Goal: Task Accomplishment & Management: Manage account settings

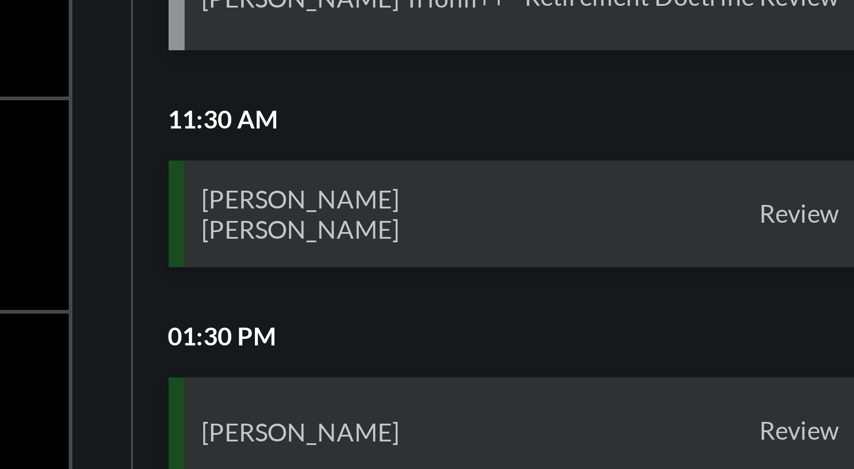
scroll to position [51, 0]
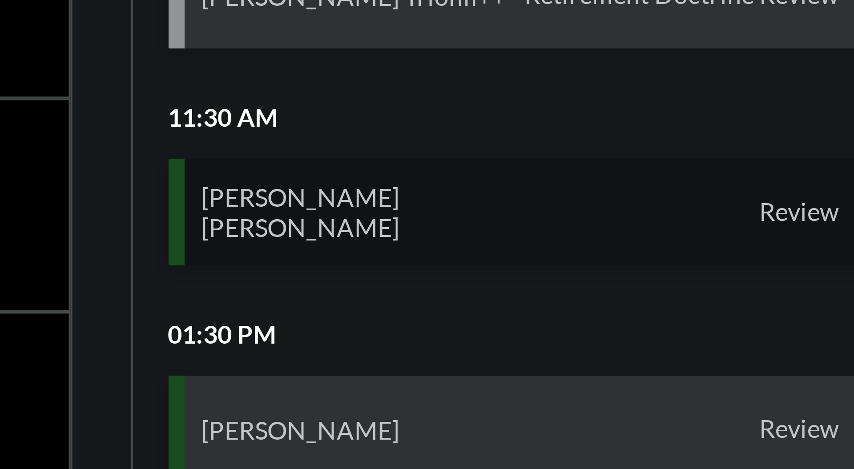
click at [800, 221] on div "[PERSON_NAME] [PERSON_NAME] Review" at bounding box center [753, 221] width 175 height 27
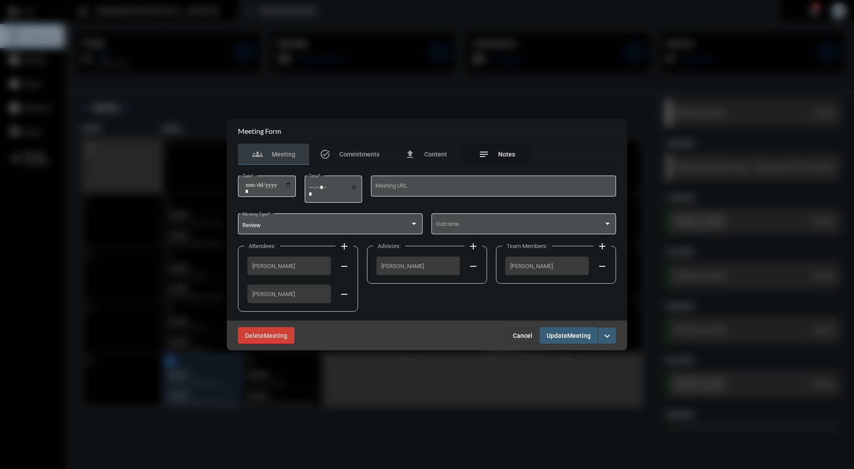
click at [514, 149] on div "notes Notes" at bounding box center [497, 154] width 36 height 11
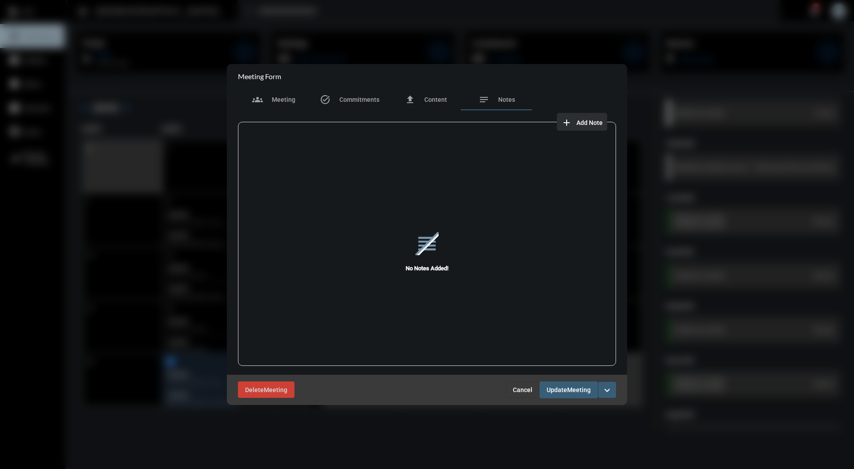
click at [590, 126] on button "add Add Note" at bounding box center [582, 122] width 50 height 18
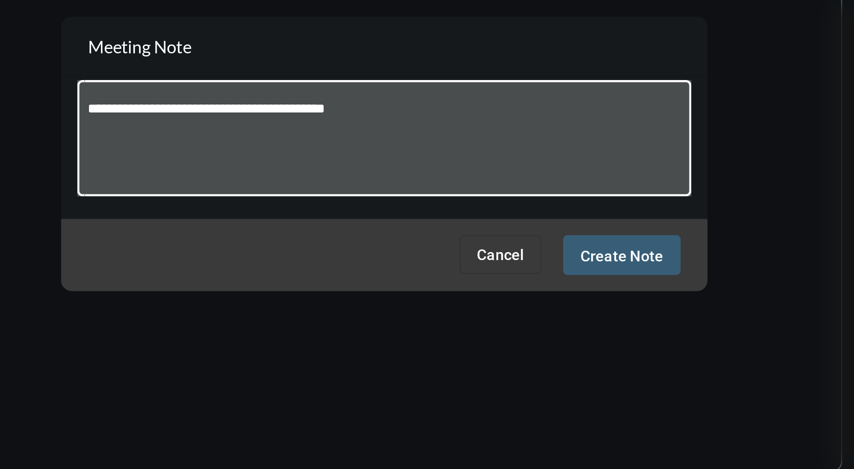
type textarea "**********"
click at [532, 278] on span "Create Note" at bounding box center [525, 276] width 34 height 7
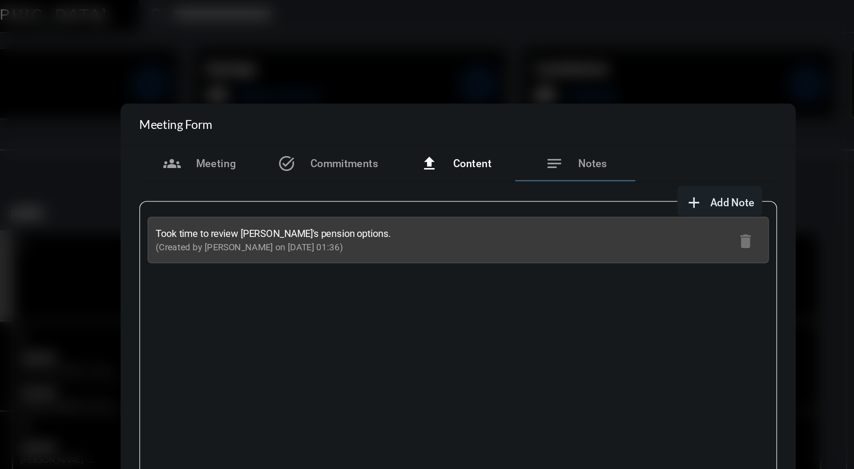
click at [440, 93] on div "file_upload Content" at bounding box center [425, 99] width 71 height 21
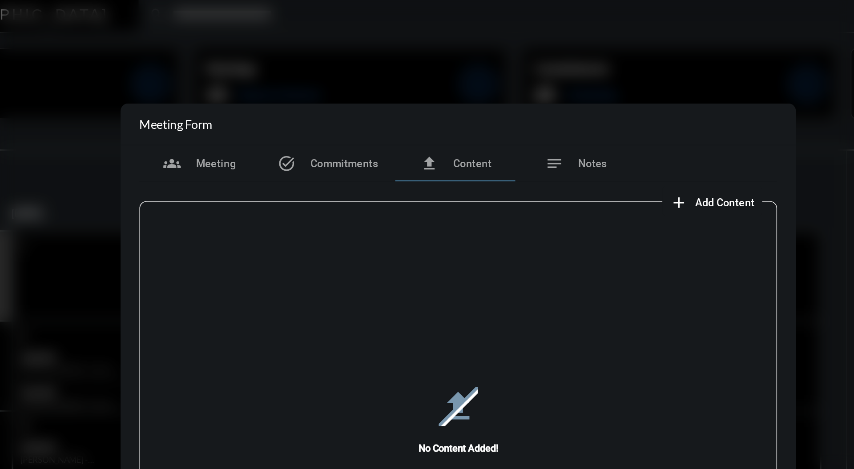
click at [599, 127] on button "add Add Content" at bounding box center [577, 122] width 59 height 18
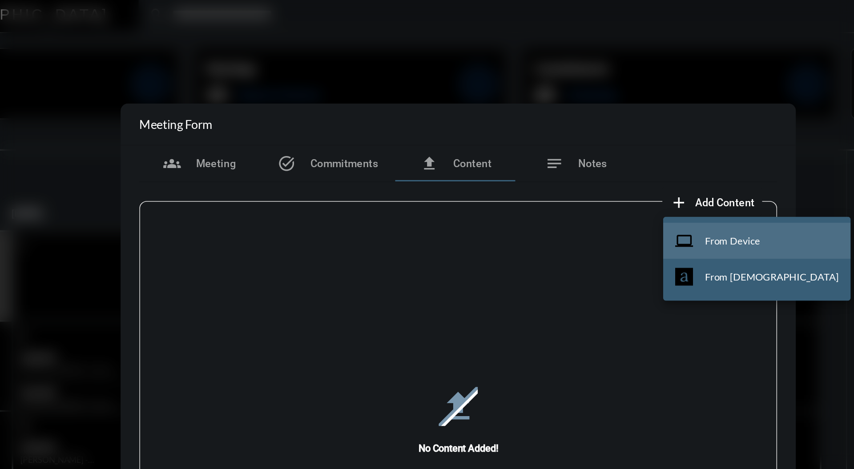
click at [594, 151] on button "computer From Device" at bounding box center [603, 145] width 111 height 21
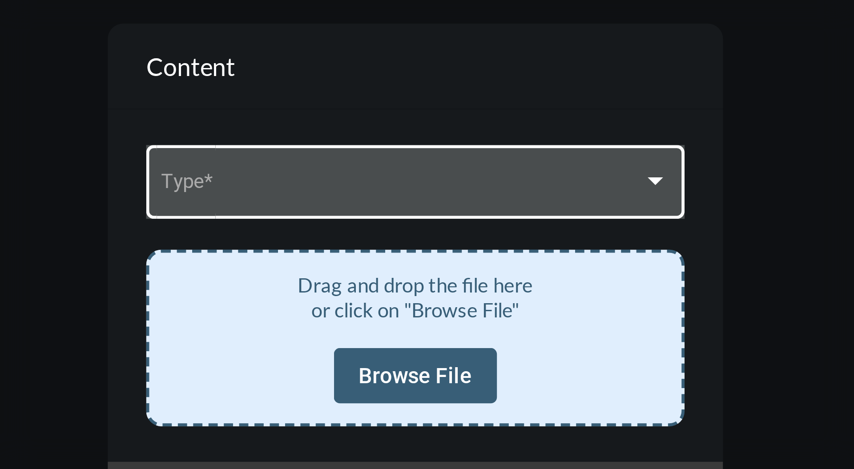
click at [494, 199] on div at bounding box center [496, 201] width 8 height 7
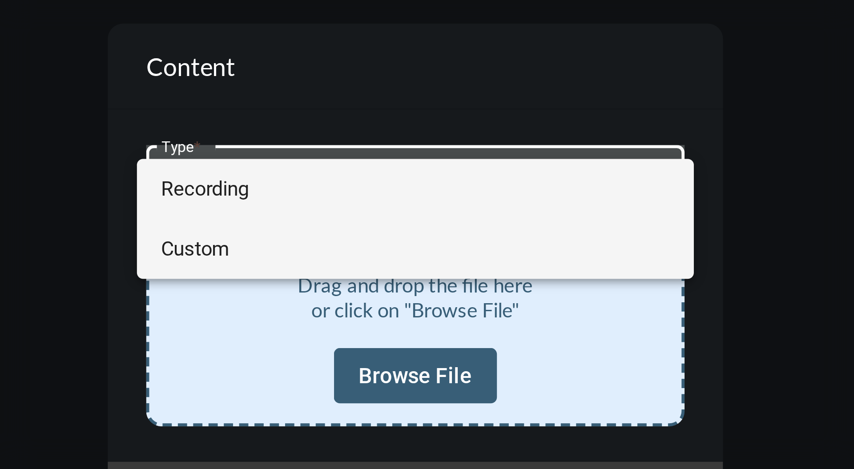
click at [450, 221] on span "Custom" at bounding box center [427, 221] width 147 height 17
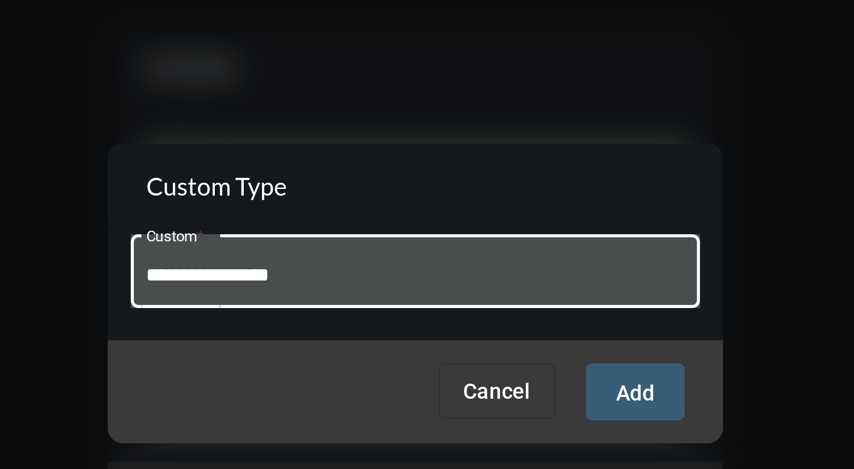
type input "**********"
click at [491, 262] on span "Add" at bounding box center [490, 263] width 11 height 7
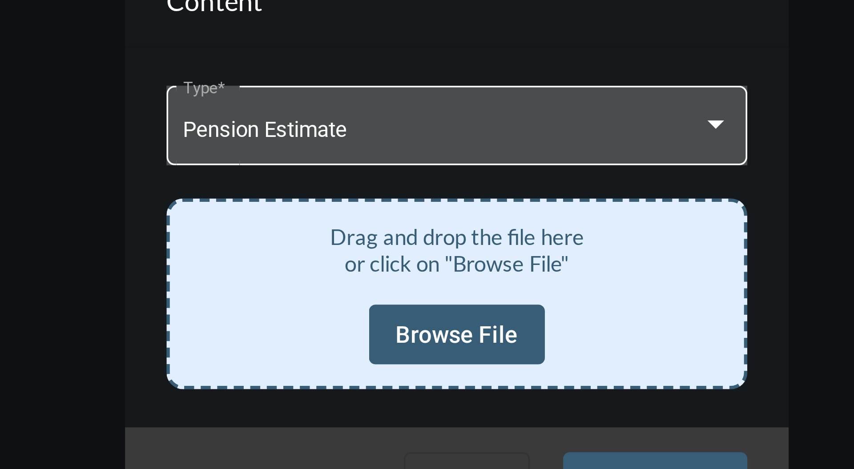
click at [436, 259] on span "Browse File" at bounding box center [427, 258] width 33 height 7
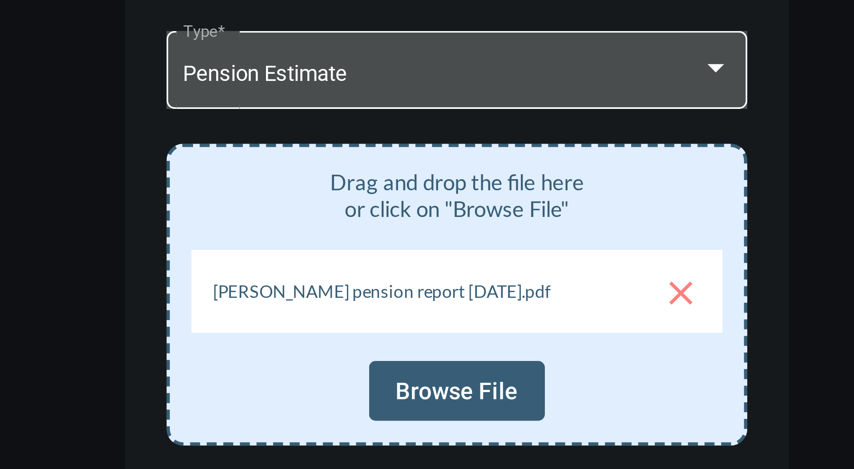
click at [433, 273] on span "Browse File" at bounding box center [427, 273] width 33 height 7
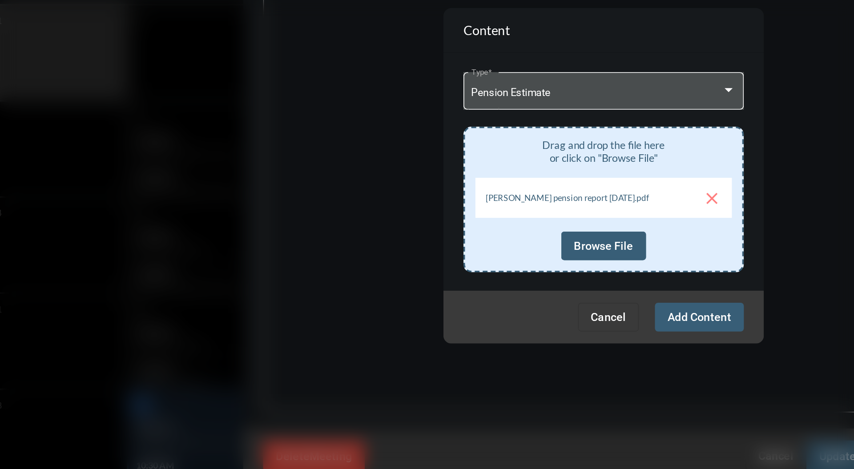
click at [491, 314] on span "Add Content" at bounding box center [480, 313] width 35 height 7
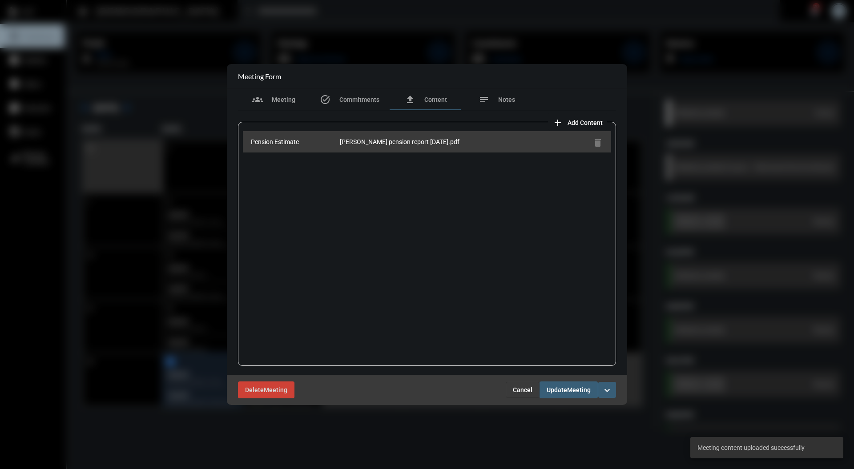
click at [580, 389] on span "Meeting" at bounding box center [579, 390] width 24 height 7
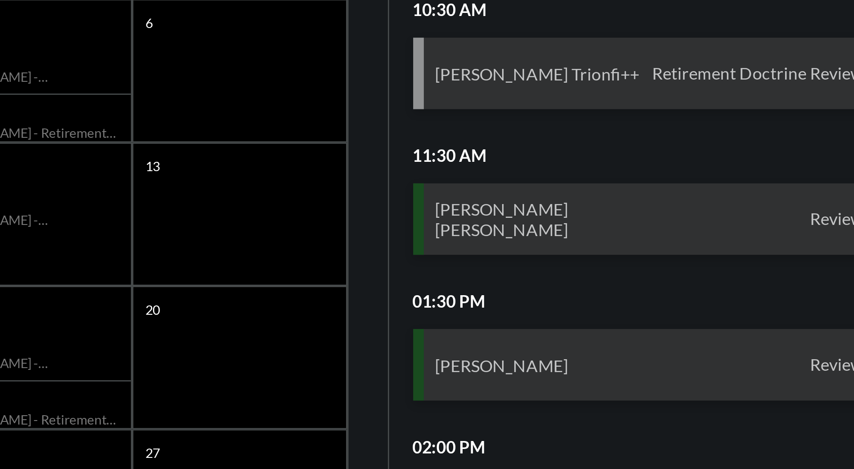
scroll to position [52, 0]
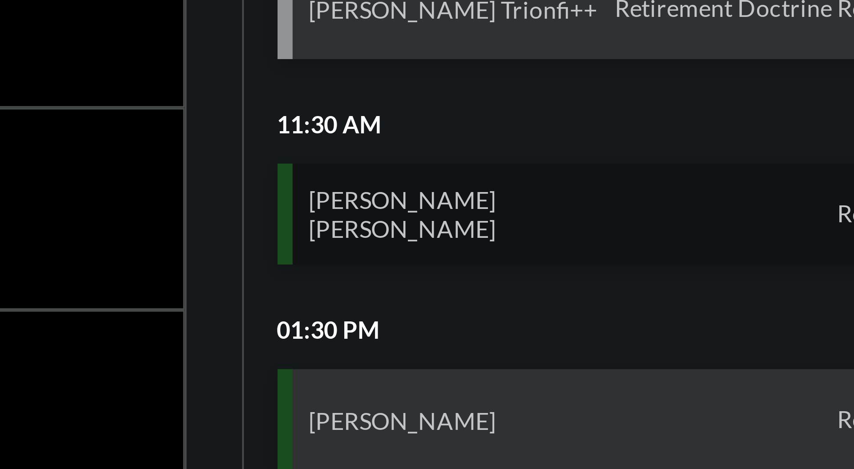
click at [776, 217] on div "Todd Starkey Beth Starkey Review" at bounding box center [753, 221] width 175 height 27
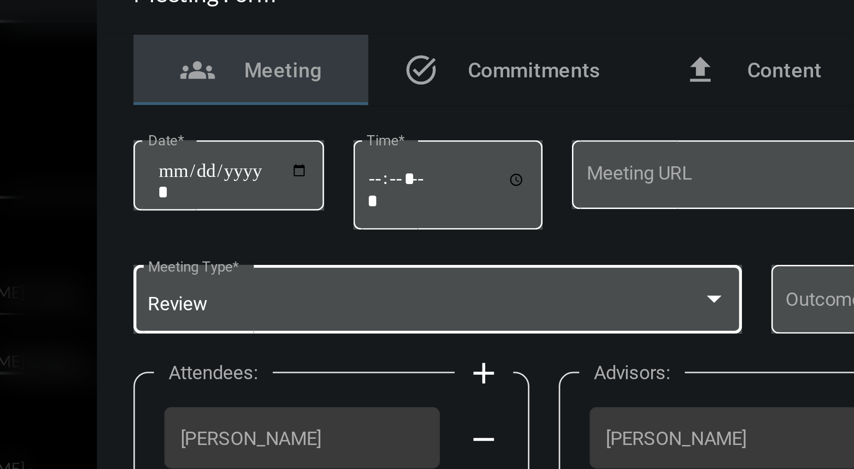
click at [416, 221] on div at bounding box center [414, 223] width 8 height 7
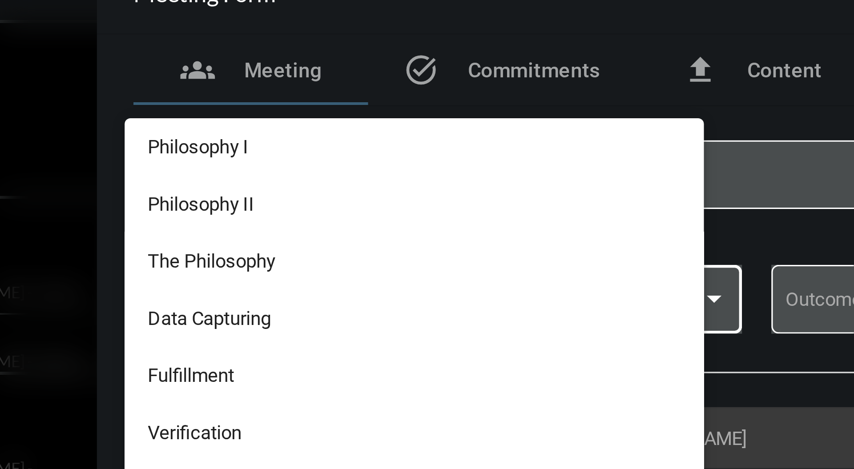
scroll to position [229, 0]
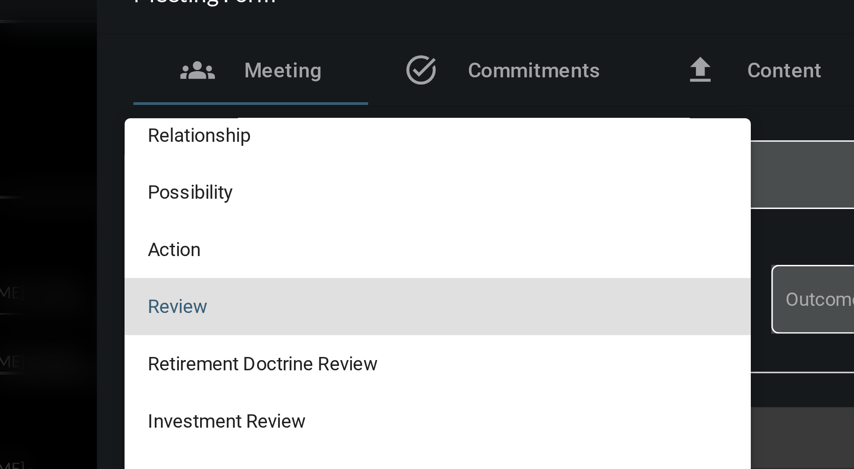
click at [314, 166] on div at bounding box center [427, 234] width 854 height 469
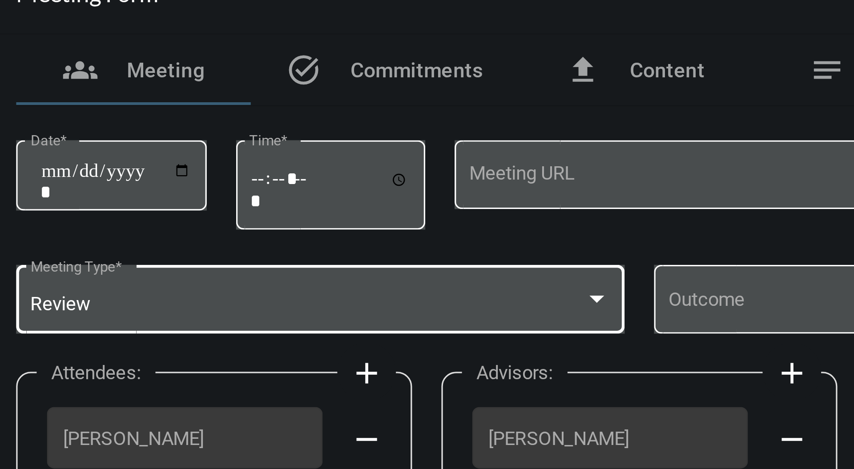
click at [417, 227] on div at bounding box center [414, 223] width 8 height 7
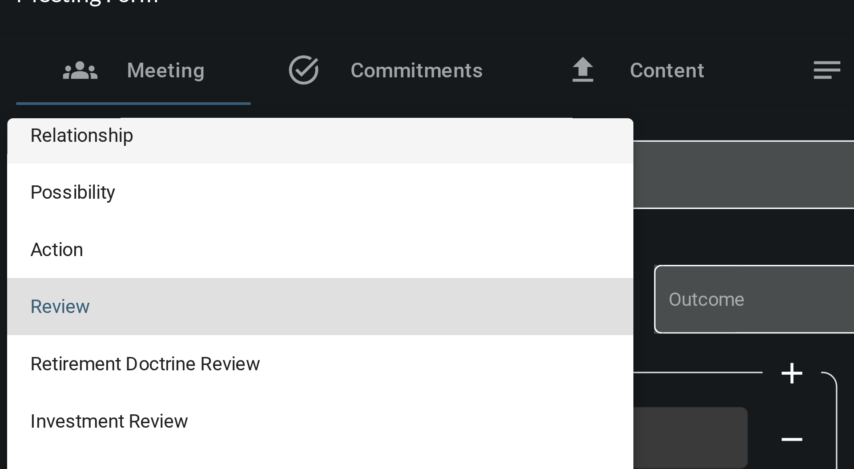
click at [354, 170] on span "Relationship" at bounding box center [330, 173] width 176 height 17
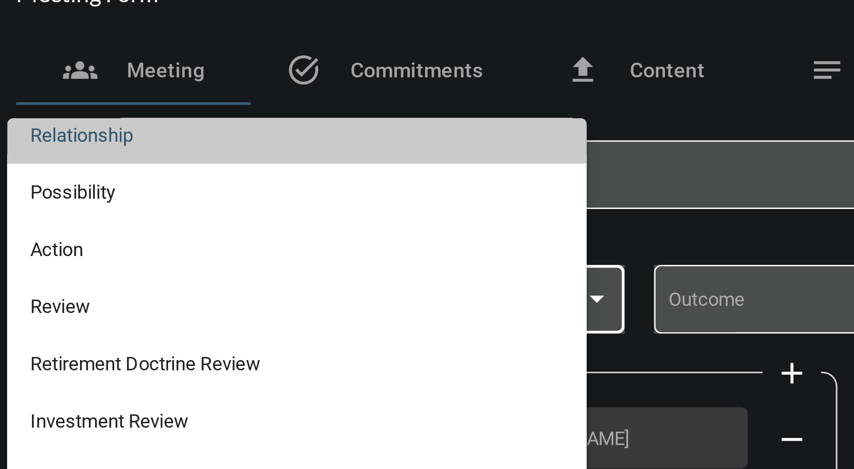
scroll to position [226, 0]
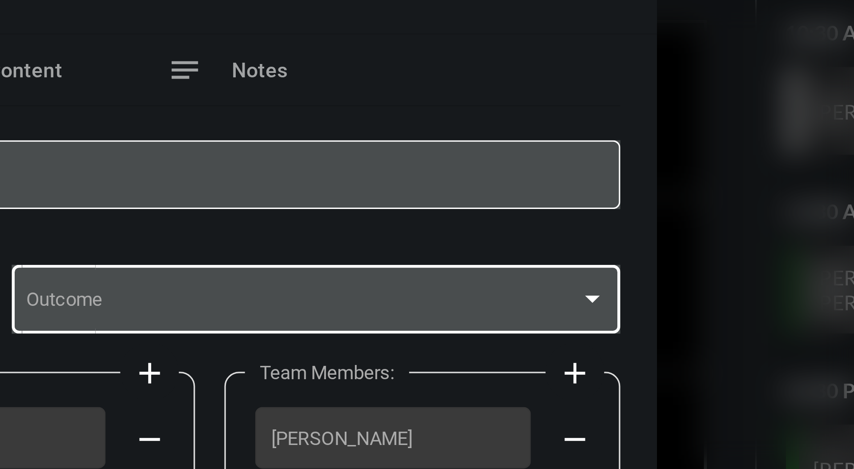
click at [615, 221] on div "Outcome" at bounding box center [523, 223] width 185 height 23
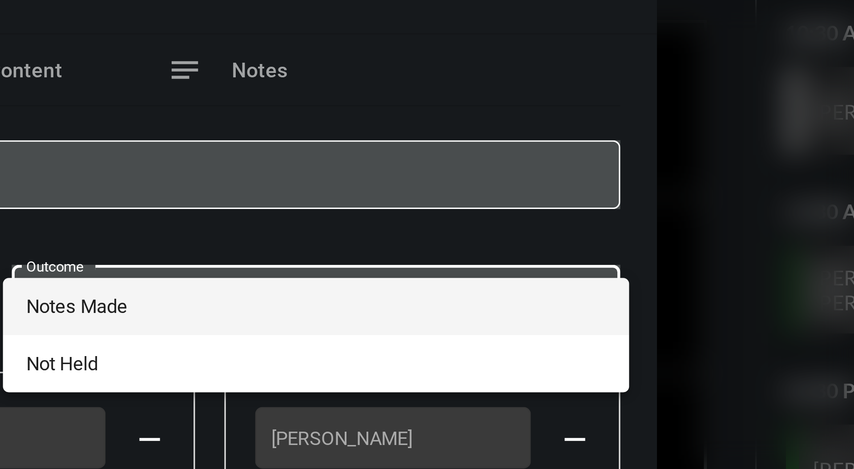
click at [591, 226] on span "Notes Made" at bounding box center [524, 225] width 176 height 17
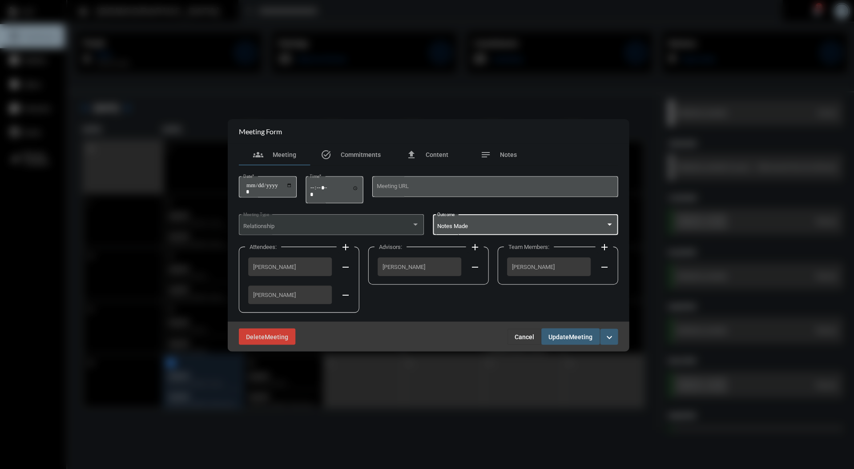
scroll to position [0, 0]
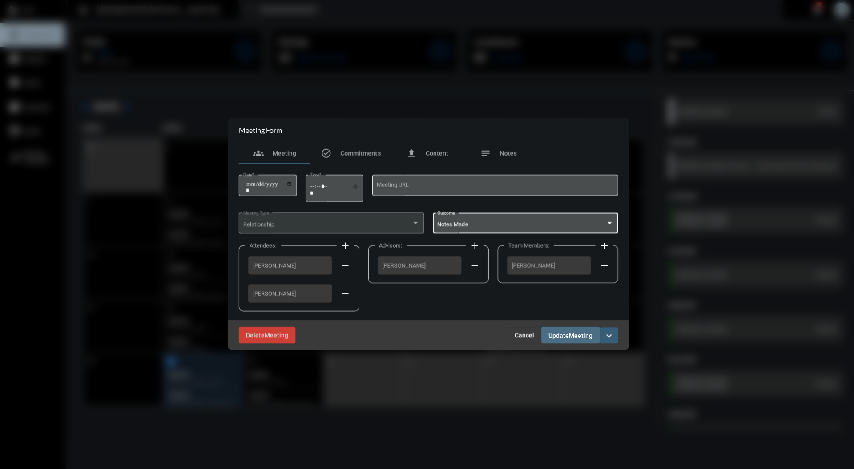
click at [573, 334] on span "Meeting" at bounding box center [579, 335] width 24 height 7
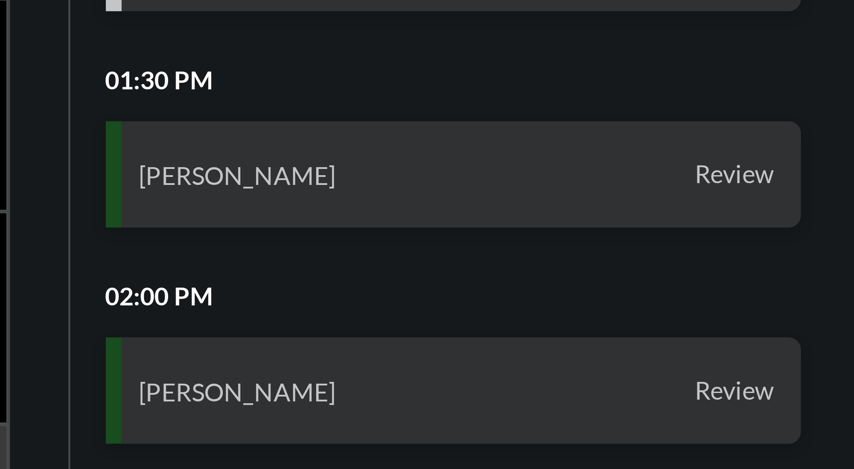
scroll to position [36, 0]
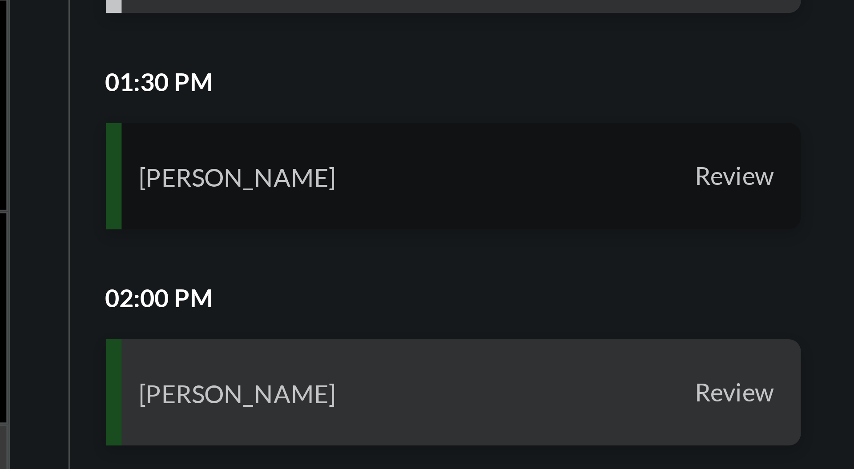
click at [816, 287] on span "Review" at bounding box center [824, 291] width 24 height 8
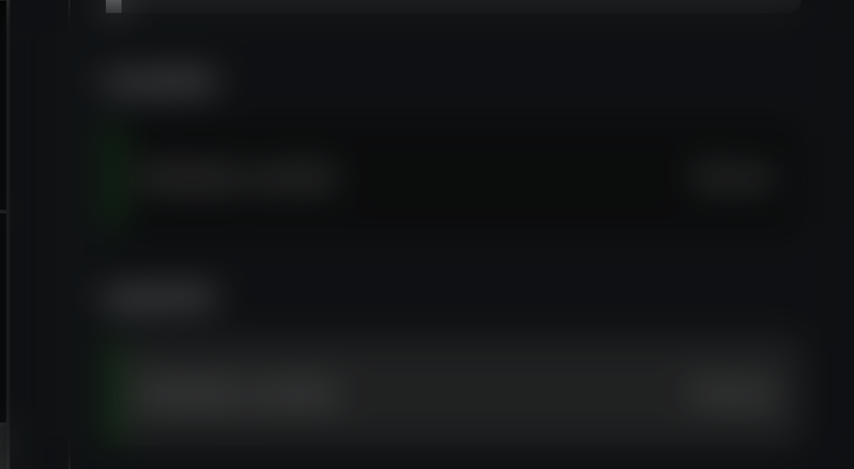
scroll to position [0, 0]
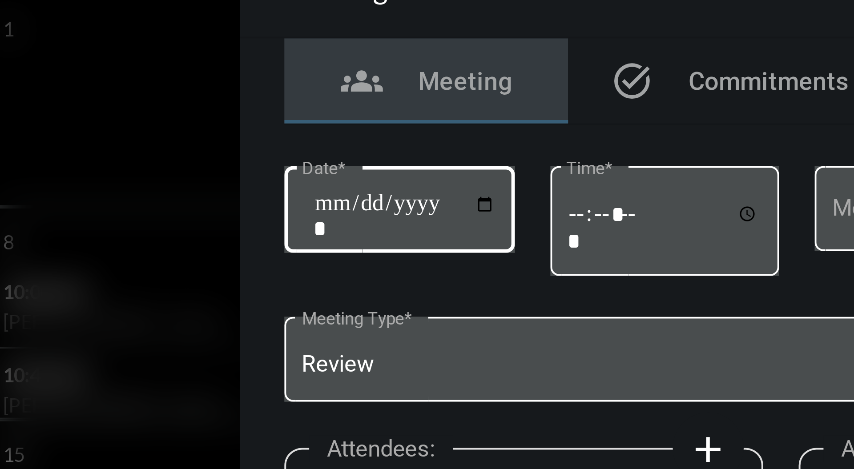
click at [291, 192] on input "**********" at bounding box center [268, 195] width 46 height 12
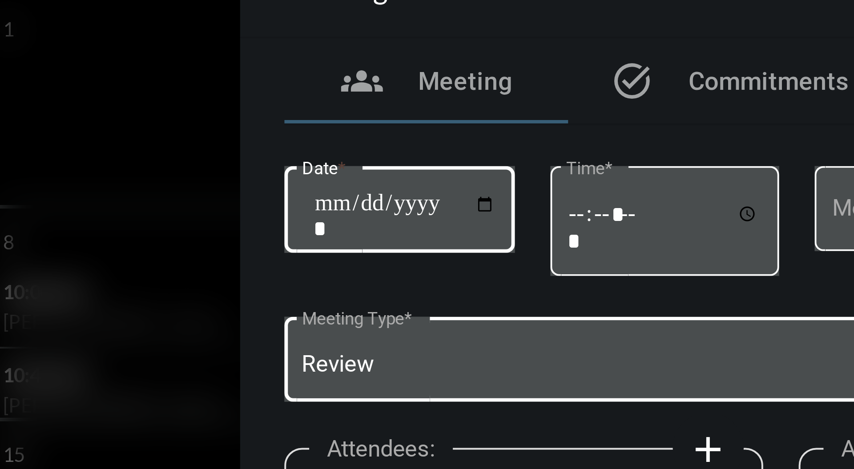
type input "**********"
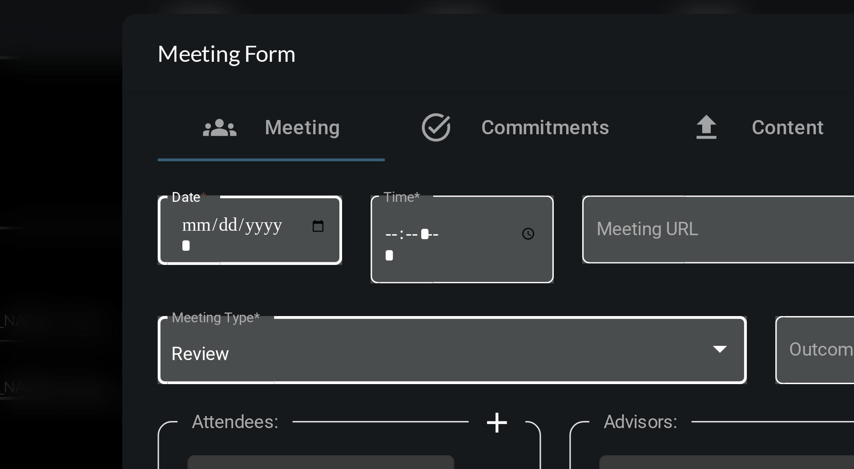
click at [414, 229] on div at bounding box center [414, 231] width 8 height 7
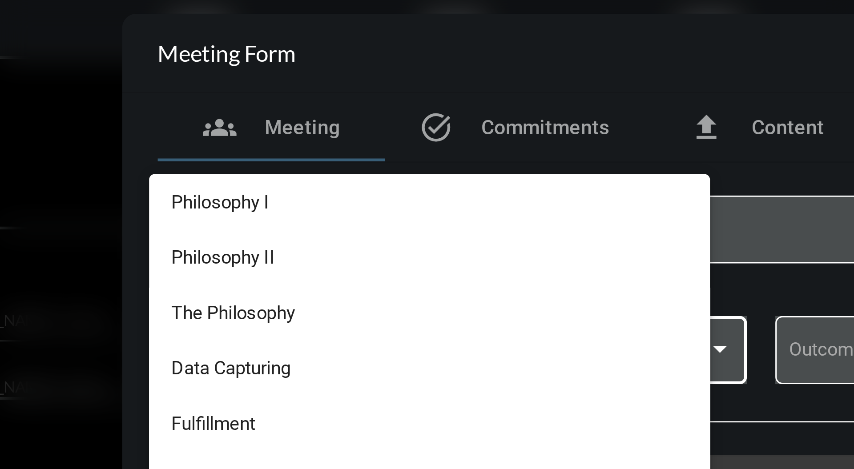
scroll to position [229, 0]
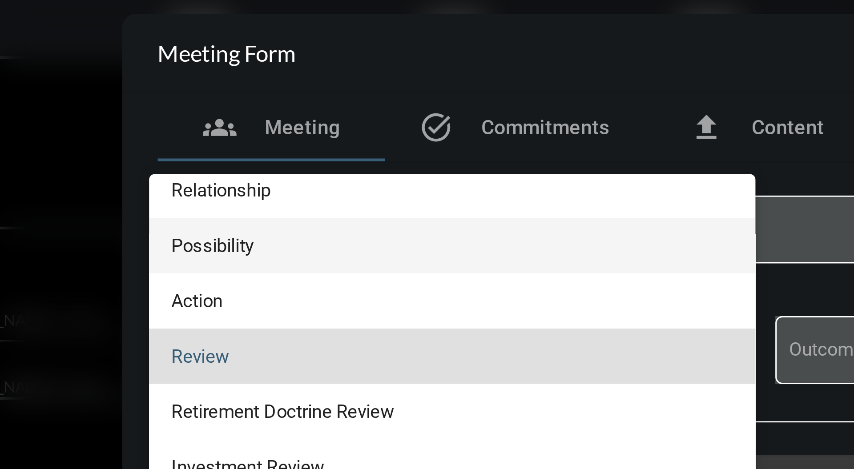
click at [265, 199] on span "Possibility" at bounding box center [330, 198] width 176 height 17
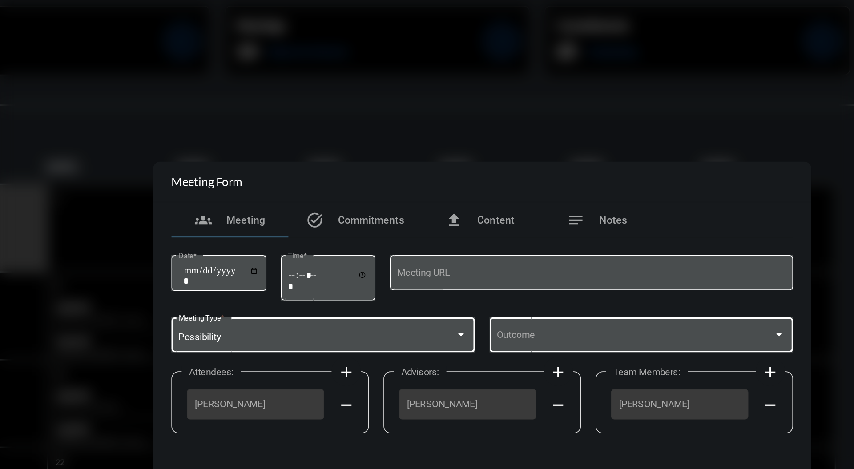
click at [611, 230] on div at bounding box center [608, 231] width 8 height 7
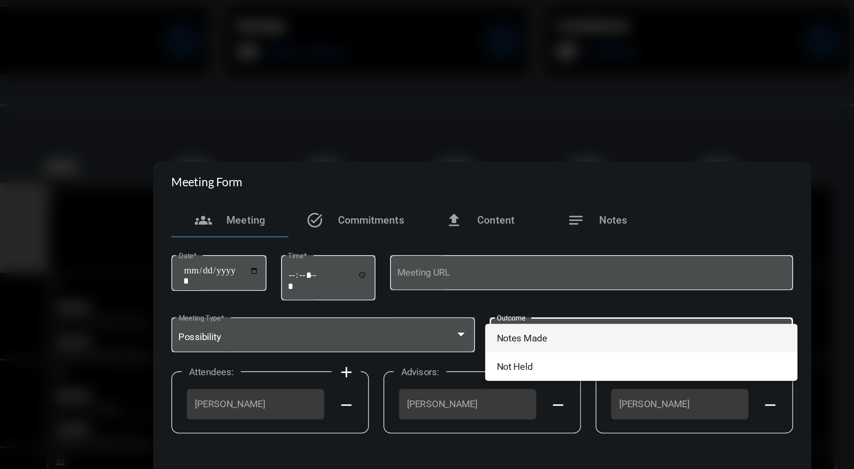
click at [551, 233] on span "Notes Made" at bounding box center [524, 233] width 176 height 17
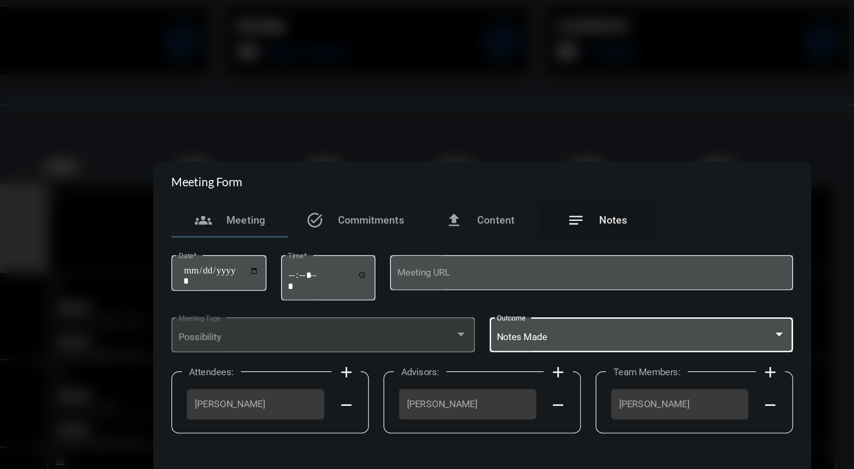
click at [508, 161] on span "Notes" at bounding box center [506, 161] width 17 height 7
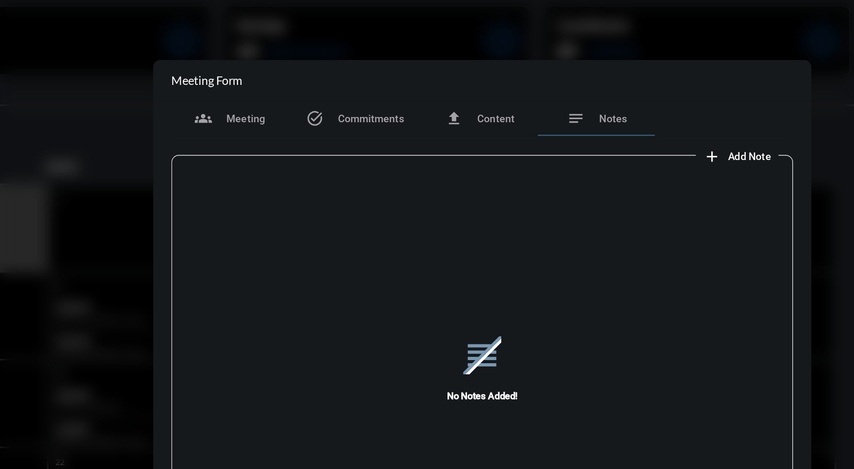
click at [586, 127] on button "add Add Note" at bounding box center [582, 122] width 50 height 18
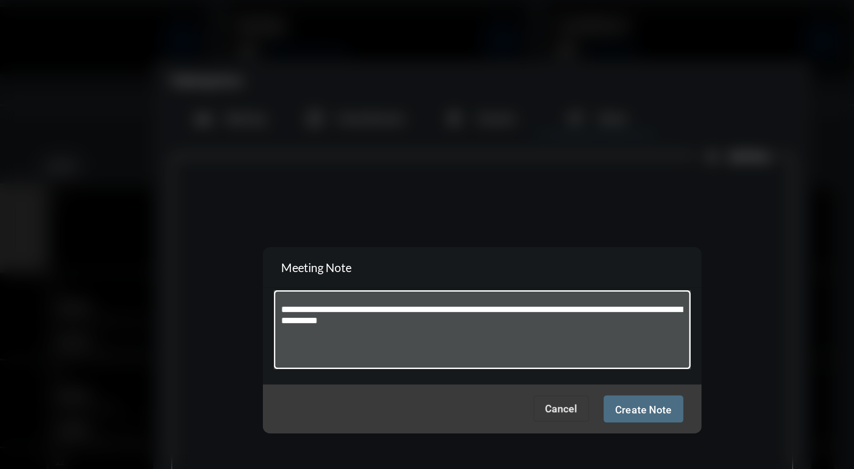
type textarea "**********"
click at [532, 285] on button "Create Note" at bounding box center [525, 276] width 48 height 16
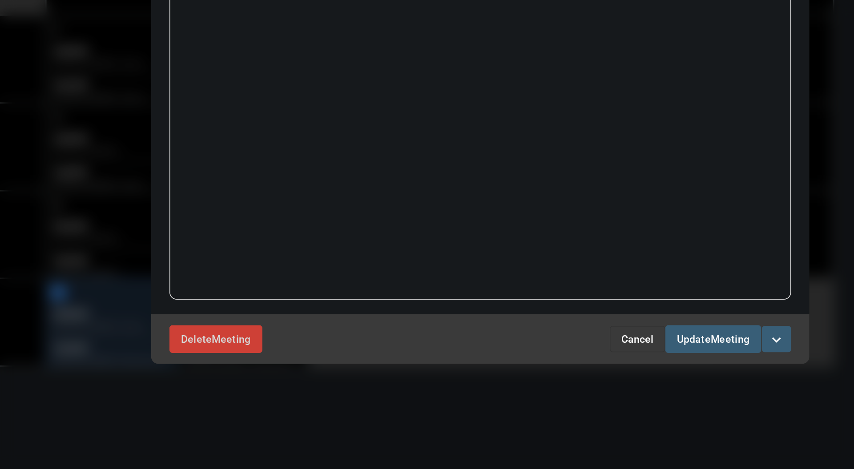
scroll to position [0, 0]
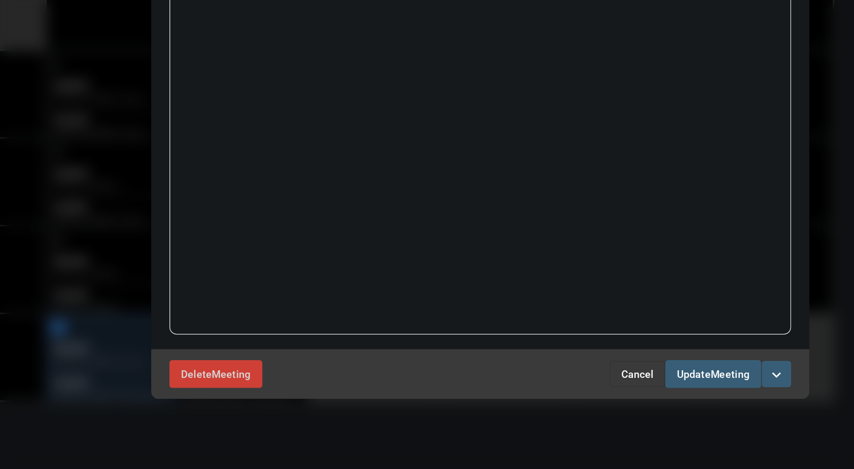
click at [582, 391] on span "Meeting" at bounding box center [579, 390] width 24 height 7
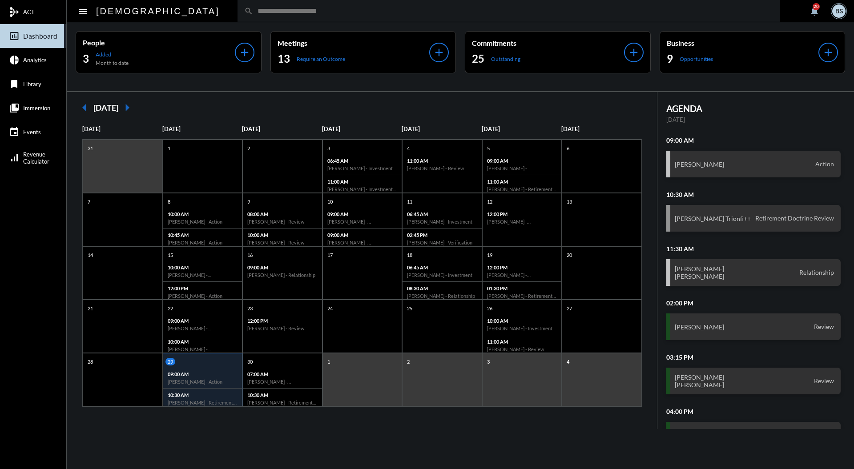
click at [350, 7] on input "text" at bounding box center [513, 11] width 520 height 8
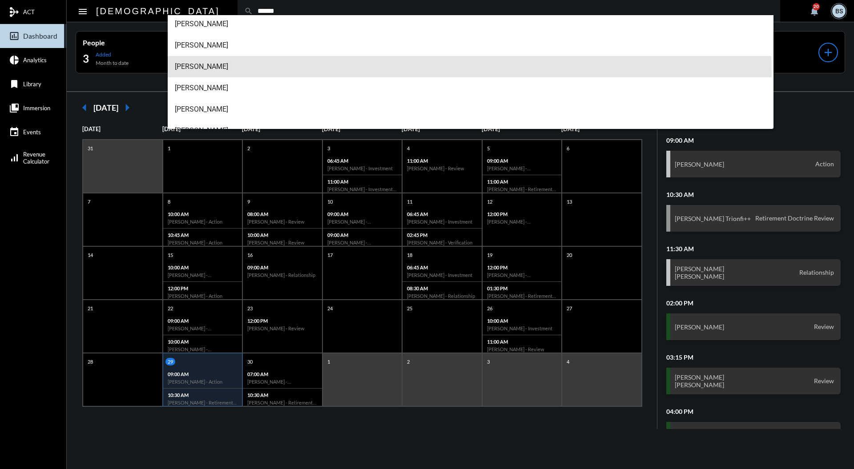
scroll to position [27, 0]
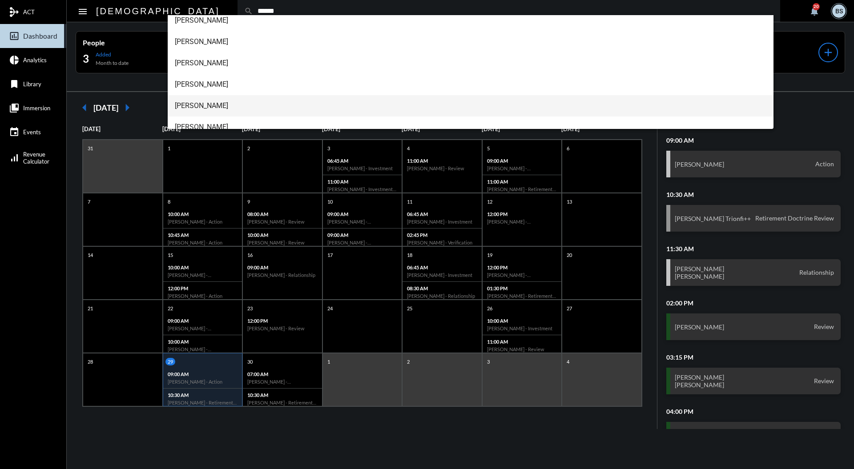
type input "******"
click at [226, 103] on span "Kyle Walker++" at bounding box center [471, 105] width 592 height 21
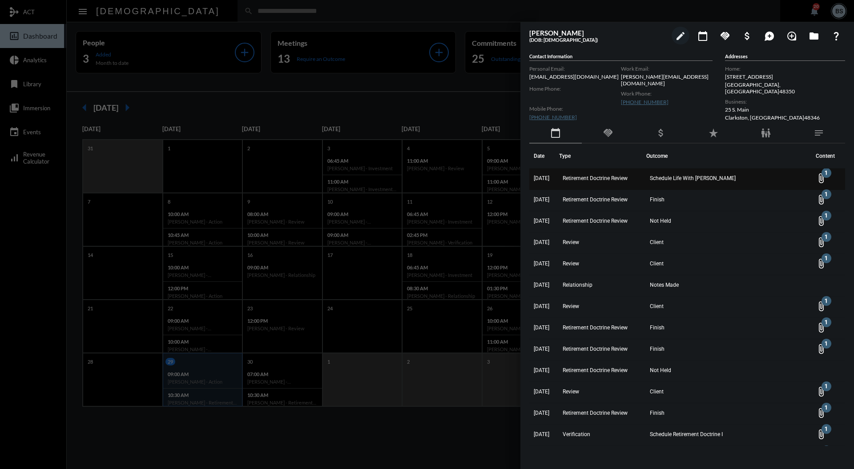
click at [754, 181] on td "Schedule Life With Alacrity" at bounding box center [728, 179] width 165 height 21
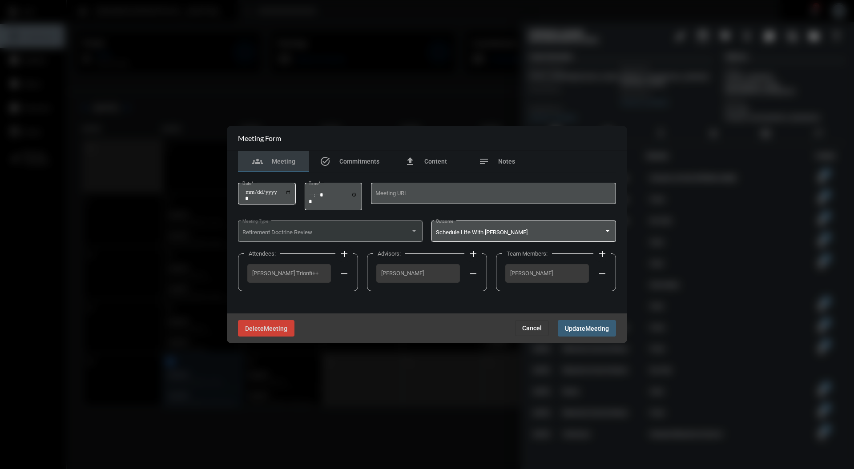
click at [744, 175] on div at bounding box center [427, 234] width 854 height 469
click at [534, 325] on span "Cancel" at bounding box center [532, 328] width 20 height 7
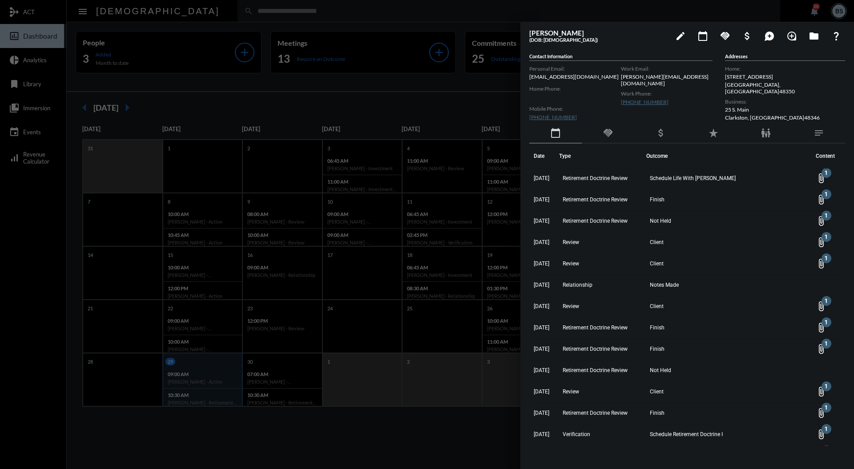
click at [426, 85] on div at bounding box center [427, 234] width 854 height 469
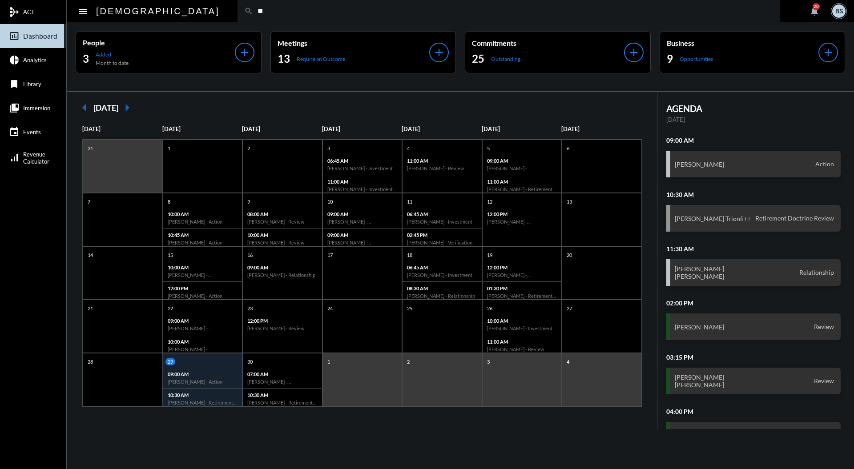
type input "*"
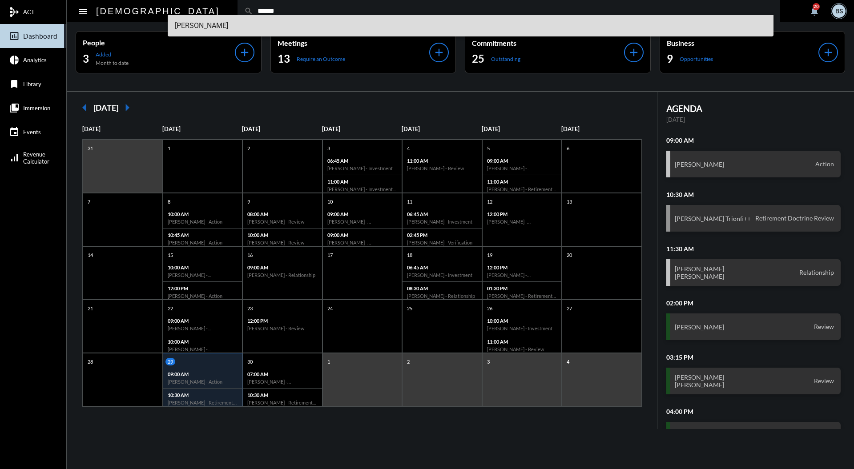
type input "******"
click at [222, 20] on span "Kyle Walker++" at bounding box center [471, 25] width 592 height 21
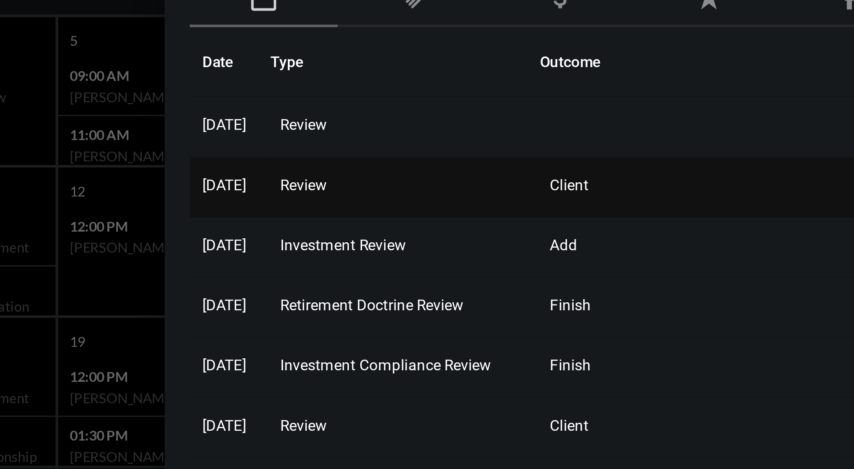
click at [578, 199] on span "Review" at bounding box center [569, 200] width 16 height 6
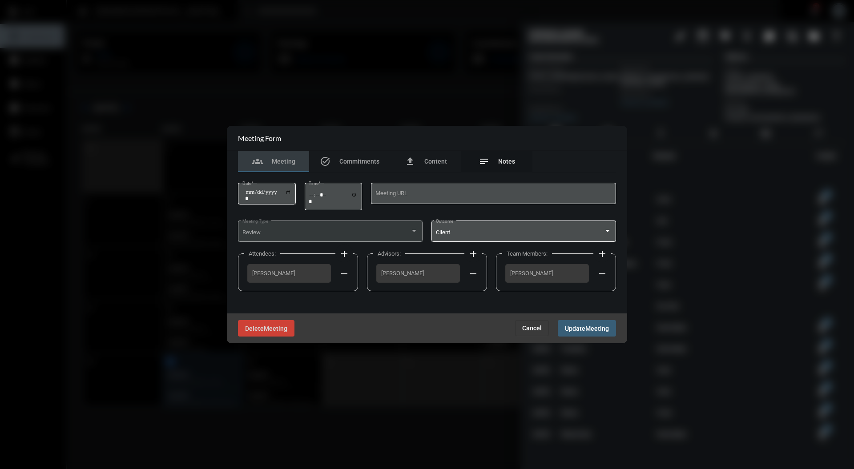
click at [495, 162] on div "notes Notes" at bounding box center [497, 161] width 36 height 11
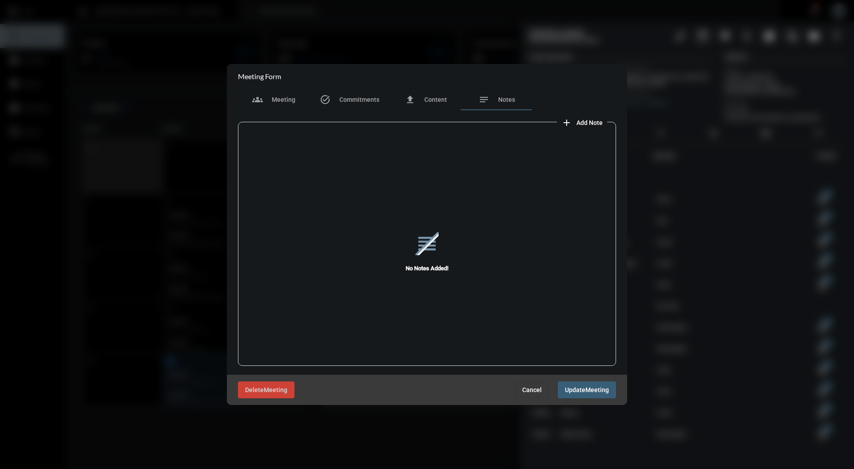
click at [536, 387] on span "Cancel" at bounding box center [532, 390] width 20 height 7
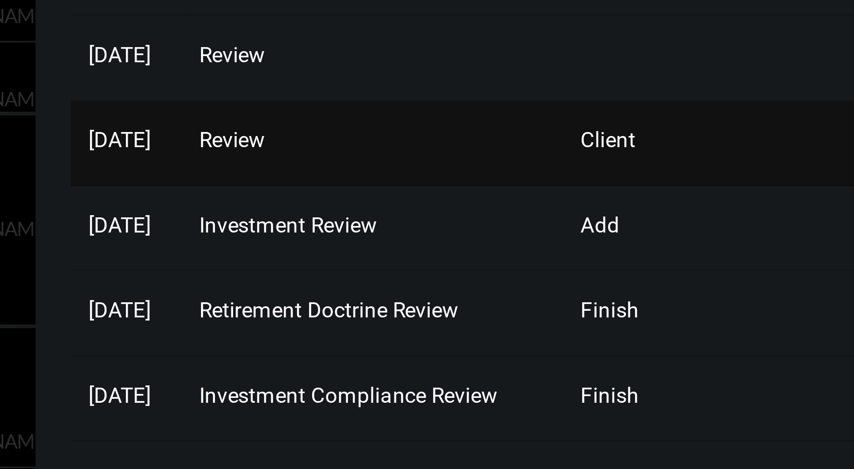
click at [578, 197] on span "Review" at bounding box center [569, 200] width 16 height 6
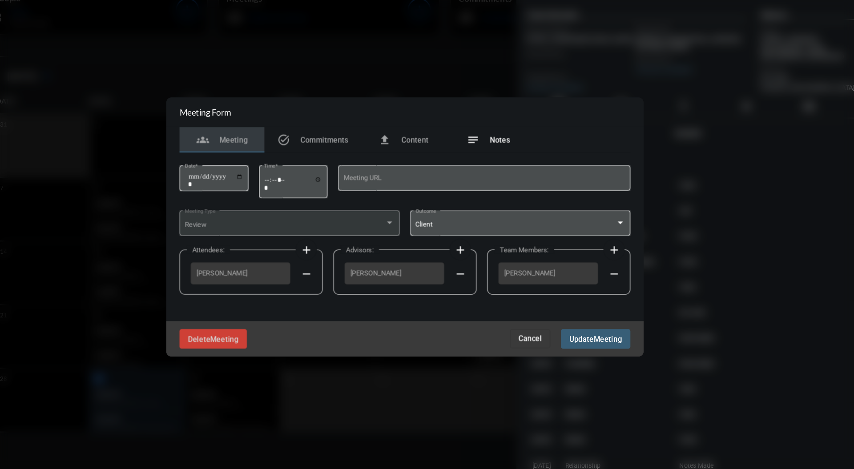
click at [487, 158] on mat-icon "notes" at bounding box center [484, 161] width 11 height 11
